Goal: Information Seeking & Learning: Learn about a topic

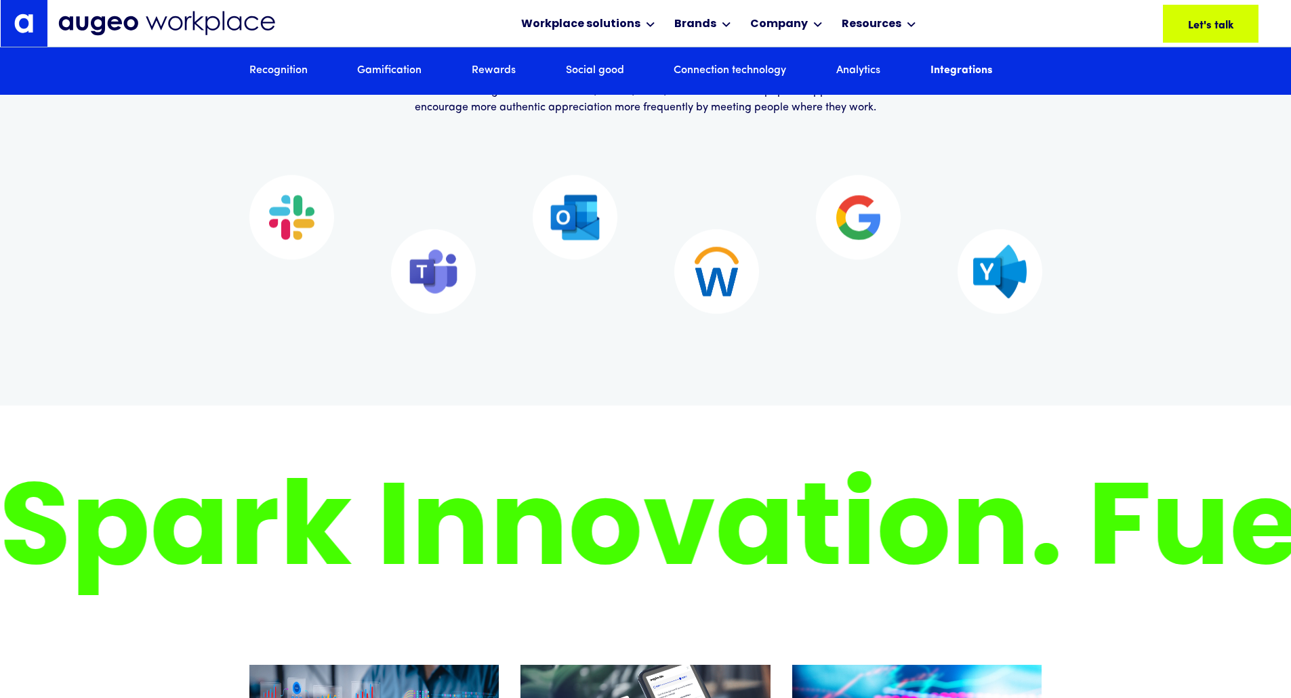
scroll to position [8738, 0]
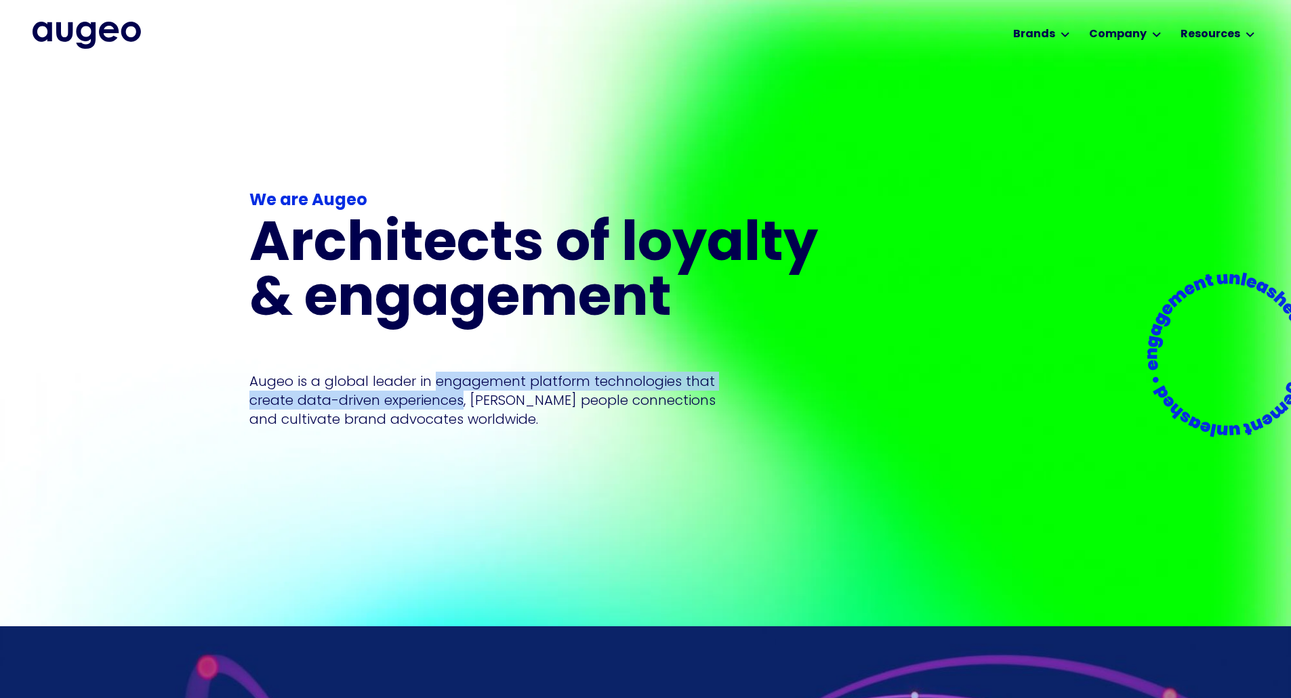
drag, startPoint x: 433, startPoint y: 360, endPoint x: 460, endPoint y: 378, distance: 32.3
click at [460, 378] on p "Augeo is a global leader in engagement platform technologies that create data-d…" at bounding box center [482, 400] width 466 height 57
copy p "engagement platform technologies that create data-driven experiences"
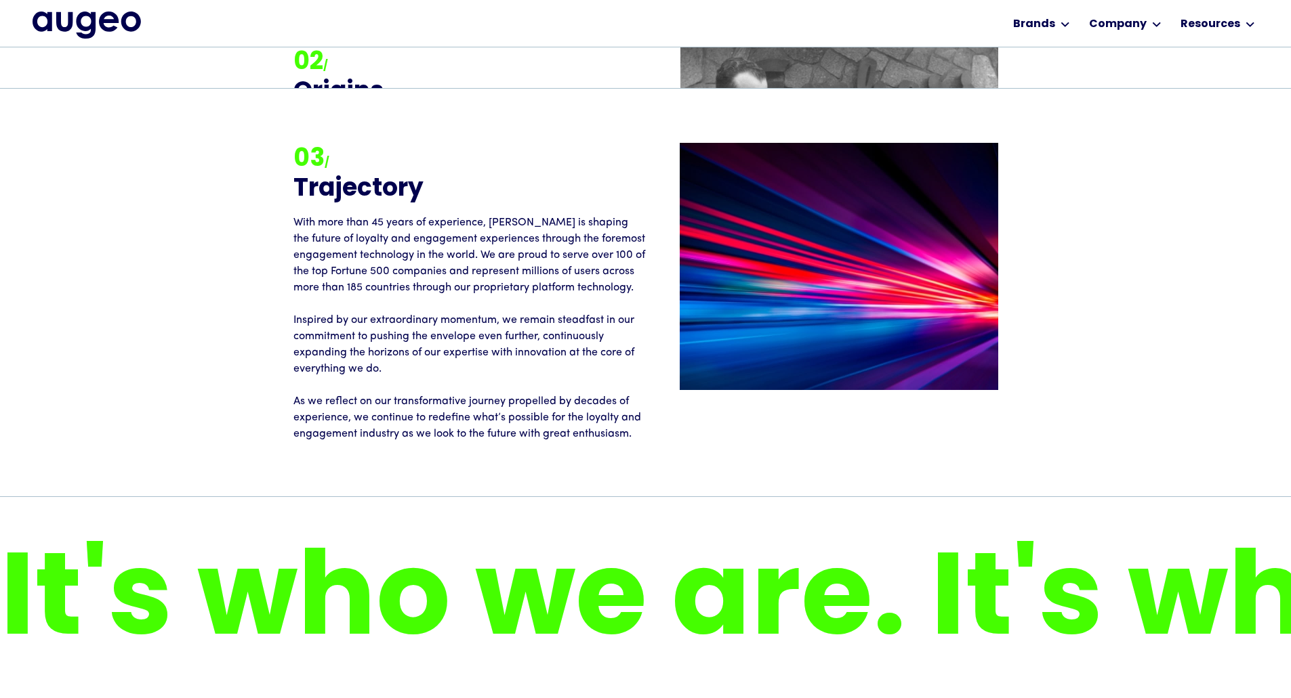
scroll to position [2253, 0]
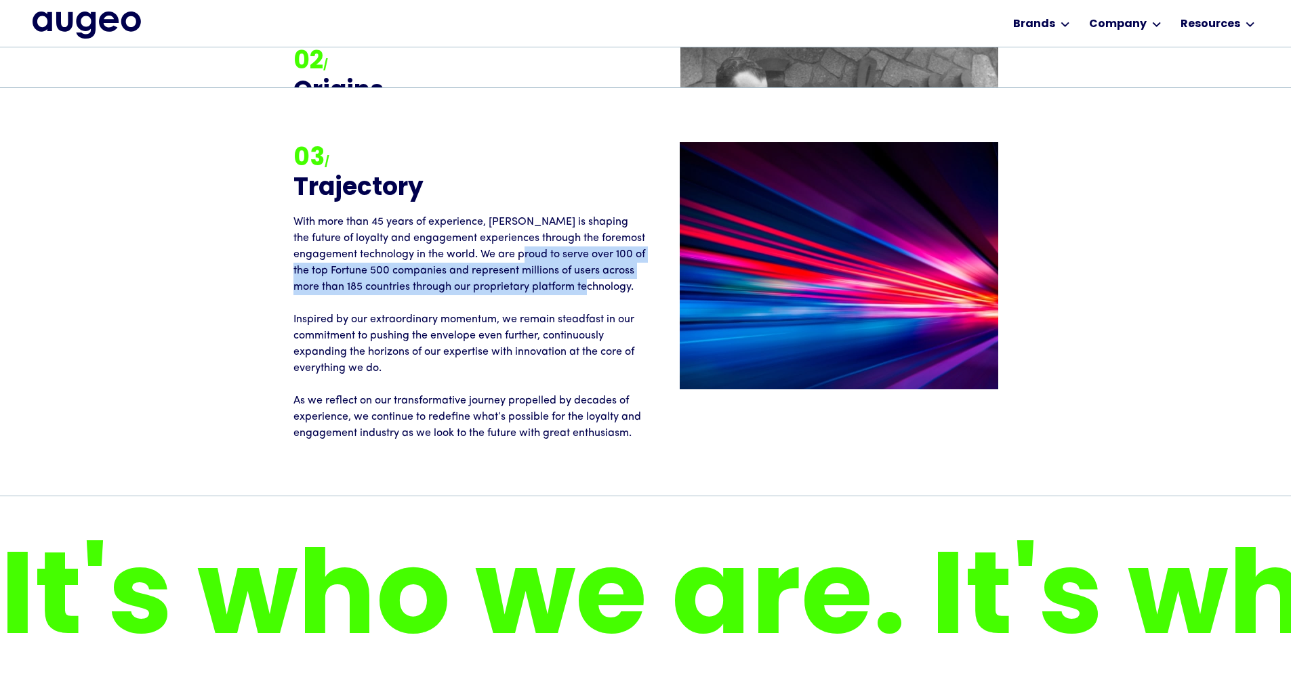
drag, startPoint x: 564, startPoint y: 198, endPoint x: 345, endPoint y: 252, distance: 225.4
click at [345, 252] on p "With more than 45 years of experience, [PERSON_NAME] is shaping the future of l…" at bounding box center [469, 328] width 352 height 228
copy p "serve over 100 of the top Fortune 500 companies and represent millions of users…"
click at [346, 361] on p "With more than 45 years of experience, [PERSON_NAME] is shaping the future of l…" at bounding box center [469, 328] width 352 height 228
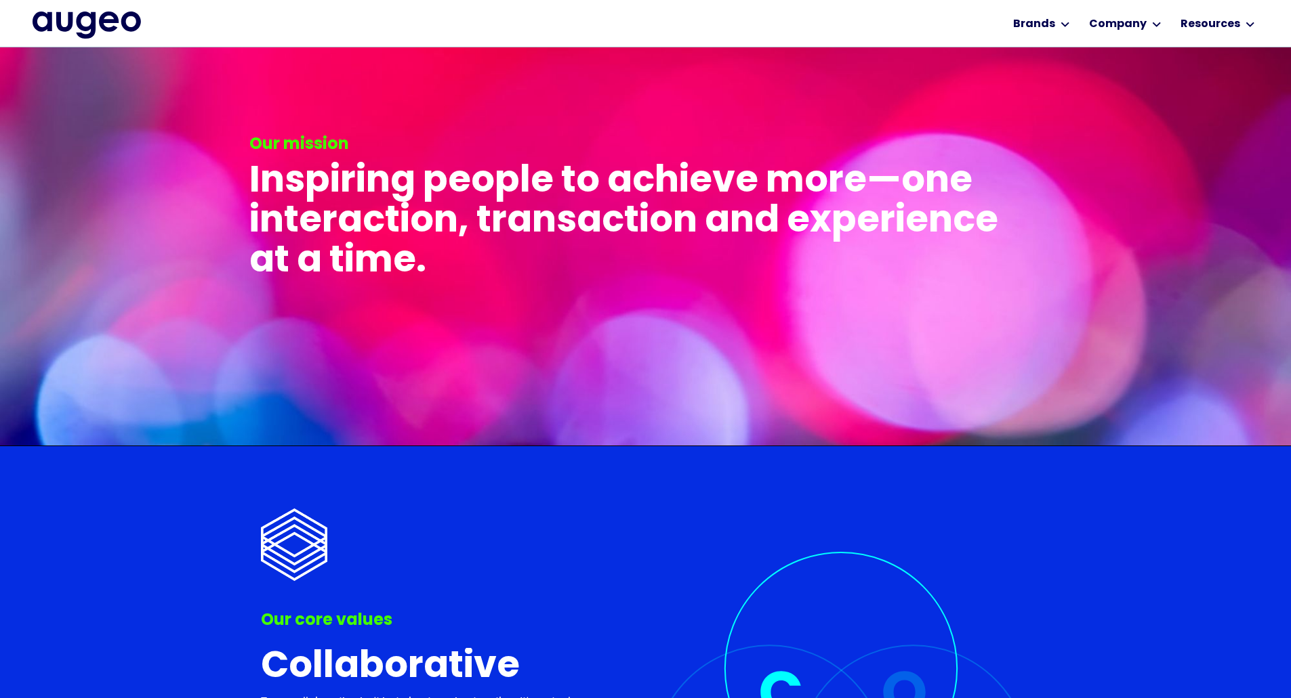
scroll to position [2922, 0]
